Goal: Task Accomplishment & Management: Use online tool/utility

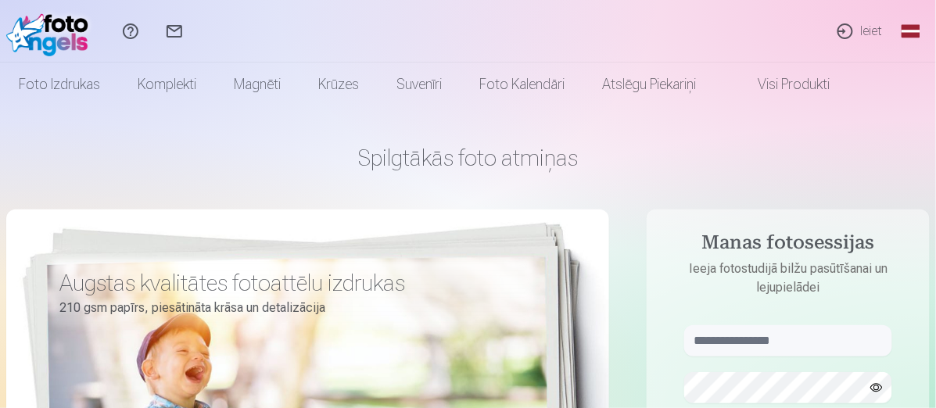
click at [854, 23] on link "Ieiet" at bounding box center [859, 31] width 72 height 63
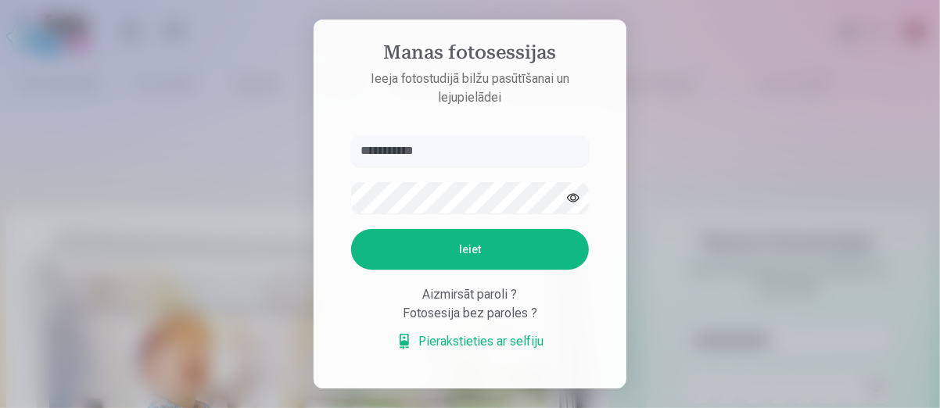
type input "**********"
click at [477, 258] on button "Ieiet" at bounding box center [470, 249] width 238 height 41
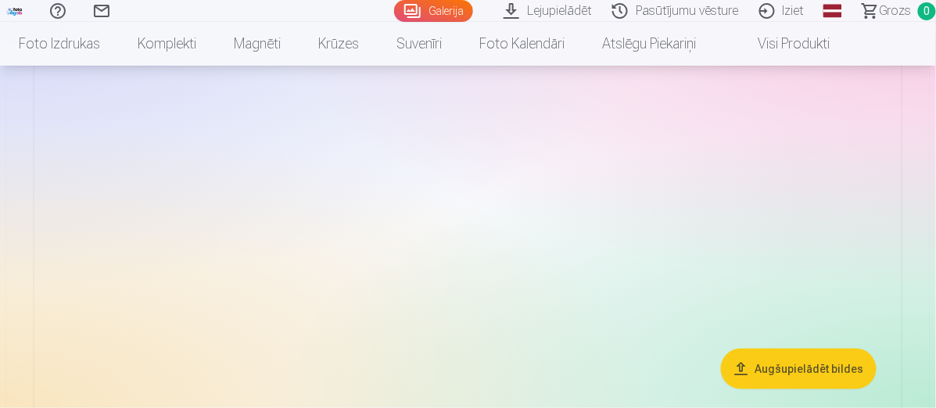
scroll to position [208, 0]
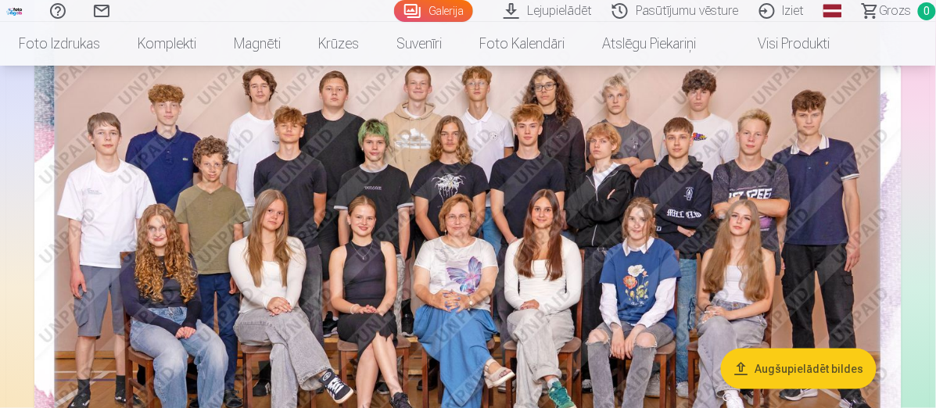
click at [792, 372] on button "Augšupielādēt bildes" at bounding box center [799, 369] width 156 height 41
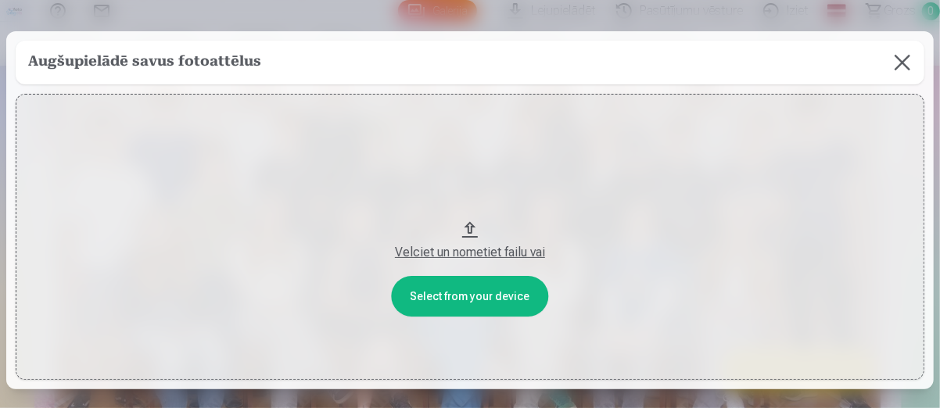
click at [893, 63] on button at bounding box center [902, 63] width 44 height 44
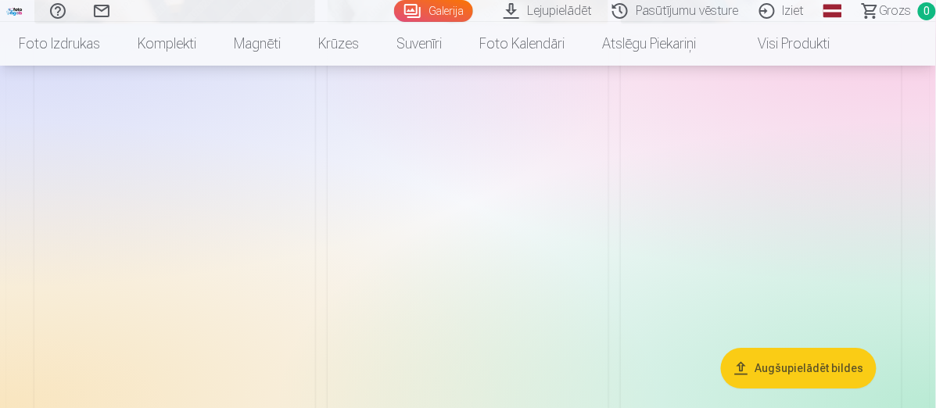
scroll to position [2606, 0]
